Goal: Task Accomplishment & Management: Use online tool/utility

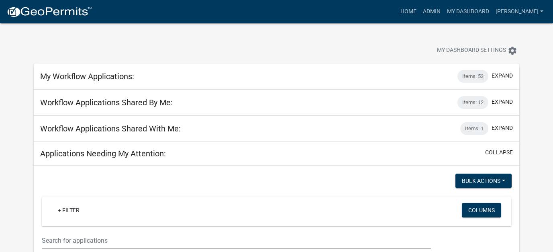
scroll to position [161, 0]
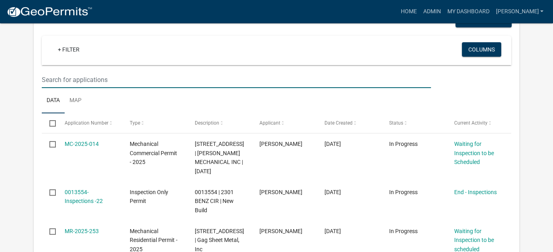
click at [103, 82] on input "text" at bounding box center [236, 80] width 389 height 16
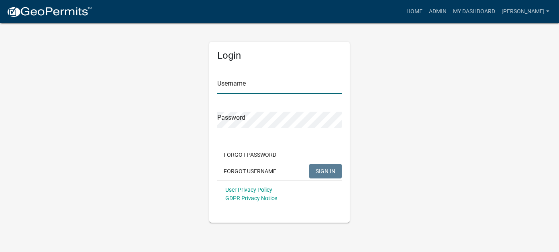
type input "[PERSON_NAME]"
click at [333, 164] on button "SIGN IN" at bounding box center [325, 171] width 33 height 14
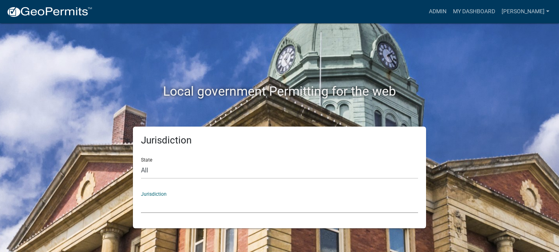
click at [178, 201] on select "[GEOGRAPHIC_DATA], [US_STATE] [GEOGRAPHIC_DATA], [US_STATE][PERSON_NAME][GEOGRA…" at bounding box center [279, 204] width 277 height 16
click at [447, 75] on div "Local government Permitting for the web" at bounding box center [280, 74] width 458 height 103
click at [450, 9] on link "Admin" at bounding box center [438, 11] width 24 height 15
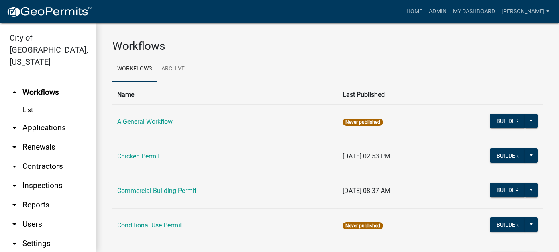
click at [31, 118] on link "arrow_drop_down Applications" at bounding box center [48, 127] width 96 height 19
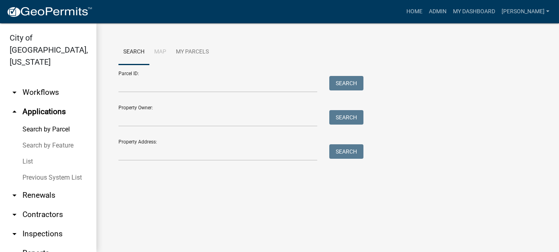
click at [33, 153] on link "List" at bounding box center [48, 161] width 96 height 16
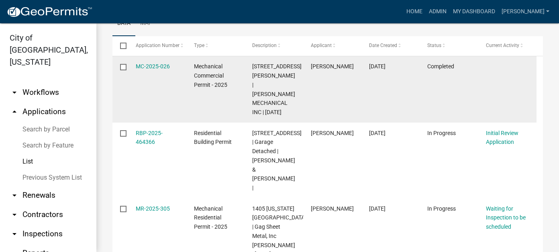
scroll to position [80, 0]
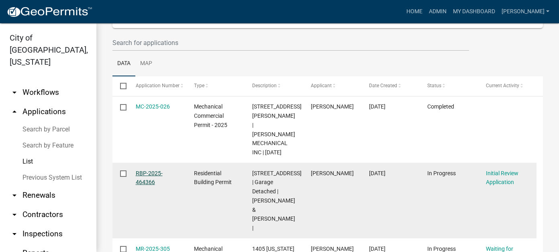
click at [155, 170] on link "RBP-2025-464366" at bounding box center [149, 178] width 27 height 16
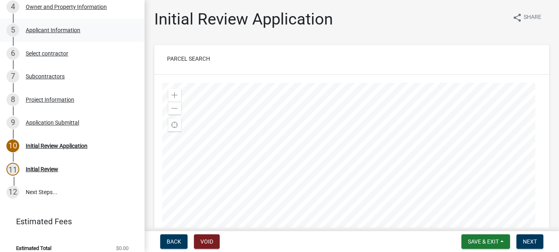
scroll to position [178, 0]
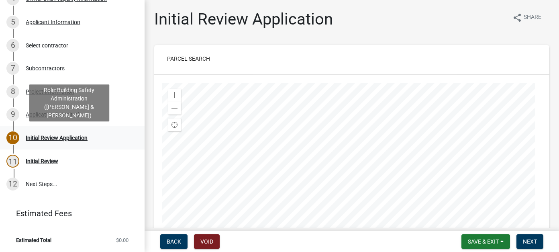
click at [71, 135] on div "Initial Review Application" at bounding box center [57, 138] width 62 height 6
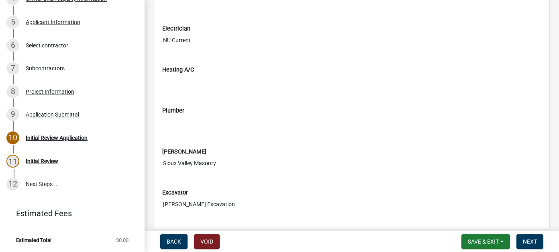
scroll to position [1688, 0]
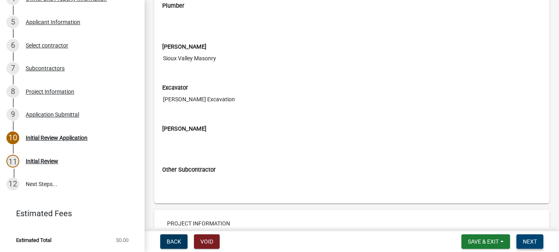
click at [523, 235] on button "Next" at bounding box center [530, 241] width 27 height 14
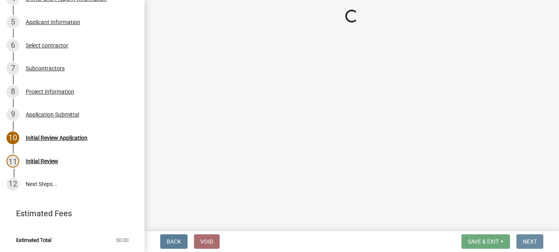
scroll to position [0, 0]
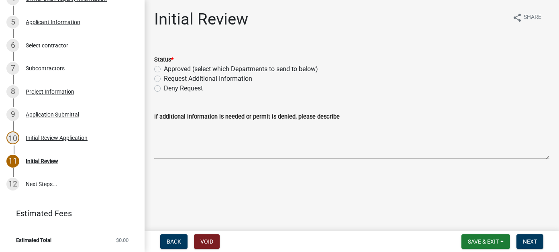
click at [164, 80] on label "Request Additional Information" at bounding box center [208, 79] width 88 height 10
click at [164, 79] on input "Request Additional Information" at bounding box center [166, 76] width 5 height 5
radio input "true"
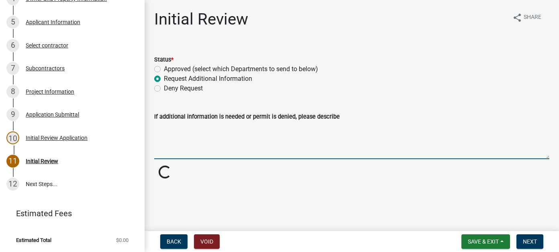
click at [201, 133] on textarea "If additional information is needed or permit is denied, please describe" at bounding box center [351, 140] width 395 height 38
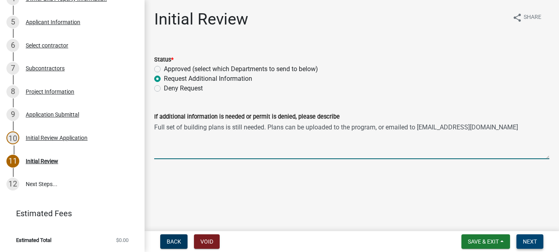
type textarea "Full set of building plans is still needed. Plans can be uploaded to the progra…"
click at [538, 242] on button "Next" at bounding box center [530, 241] width 27 height 14
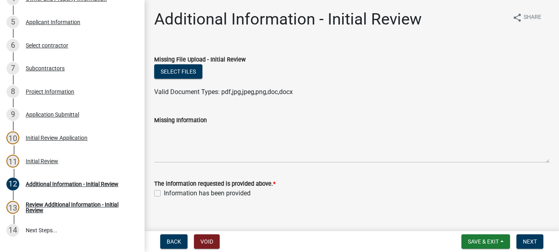
scroll to position [224, 0]
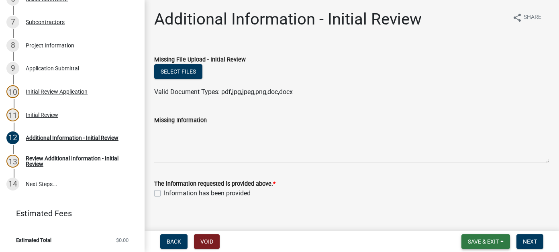
click at [483, 239] on span "Save & Exit" at bounding box center [483, 241] width 31 height 6
click at [484, 224] on button "Save & Exit" at bounding box center [478, 220] width 64 height 19
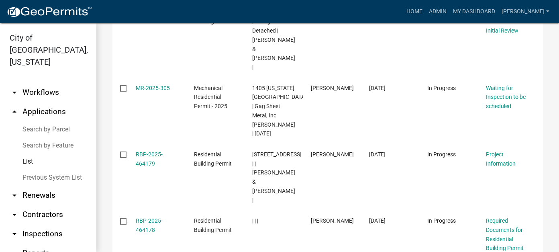
scroll to position [281, 0]
